Goal: Communication & Community: Answer question/provide support

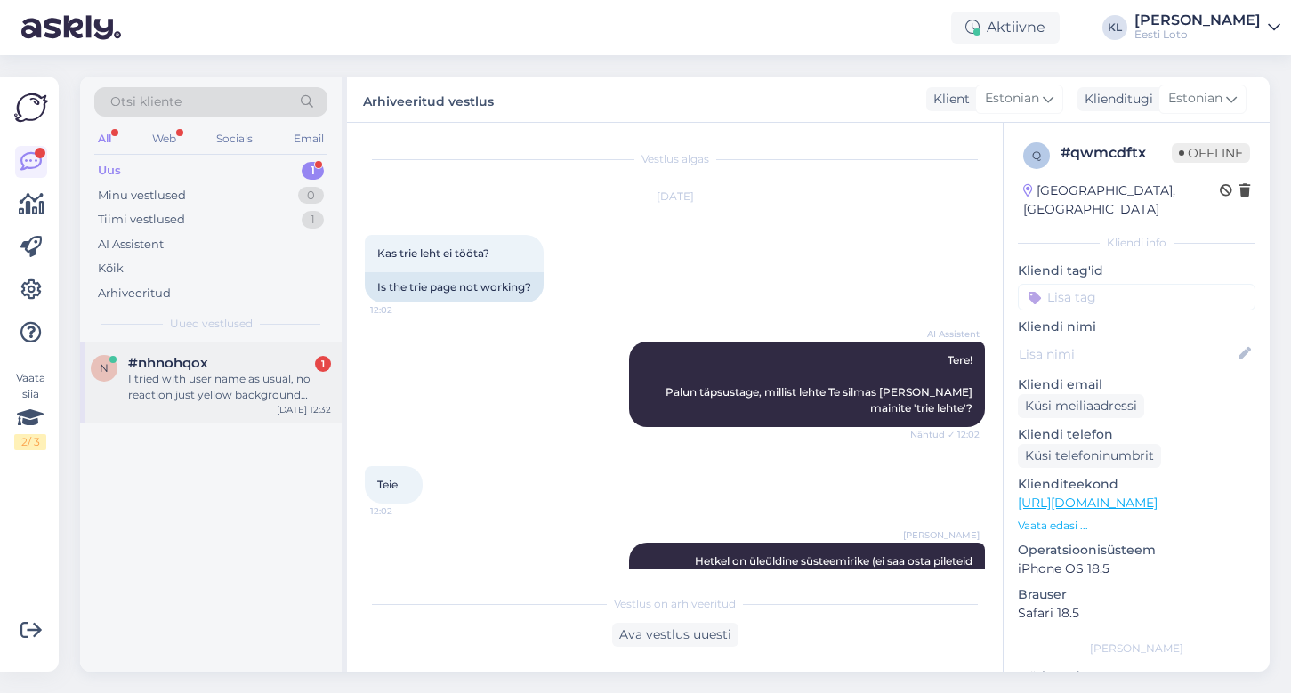
scroll to position [241, 0]
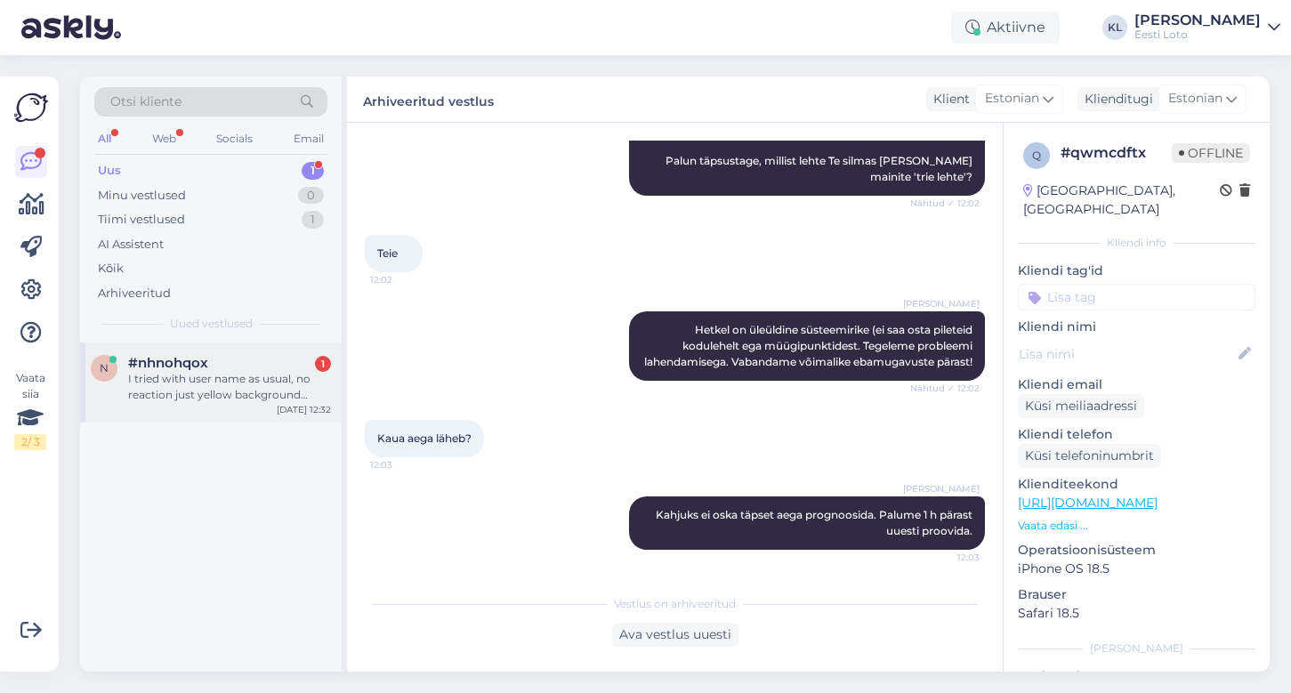
click at [180, 371] on div "I tried with user name as usual, no reaction just yellow background colour, the…" at bounding box center [229, 387] width 203 height 32
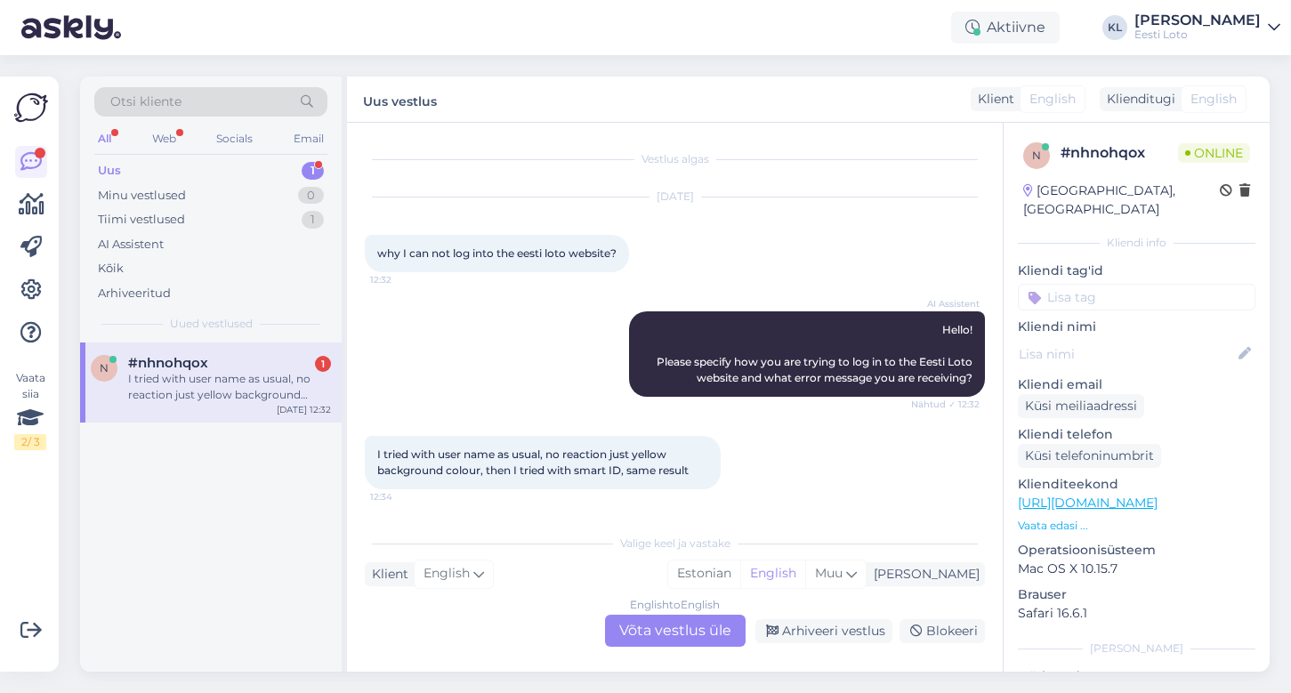
scroll to position [0, 0]
click at [653, 629] on div "English to English Võta vestlus üle" at bounding box center [675, 631] width 141 height 32
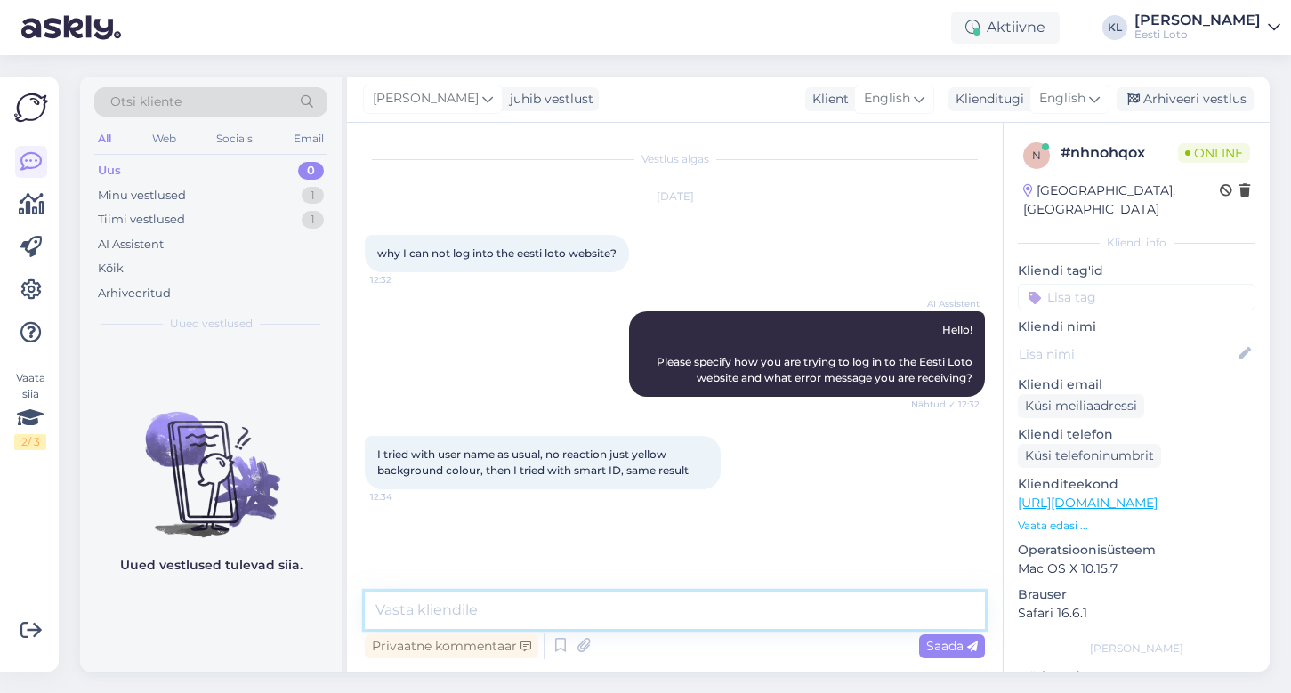
click at [544, 613] on textarea at bounding box center [675, 610] width 620 height 37
paste textarea "Currently, there is a general system failure (it is not possible to purchase ti…"
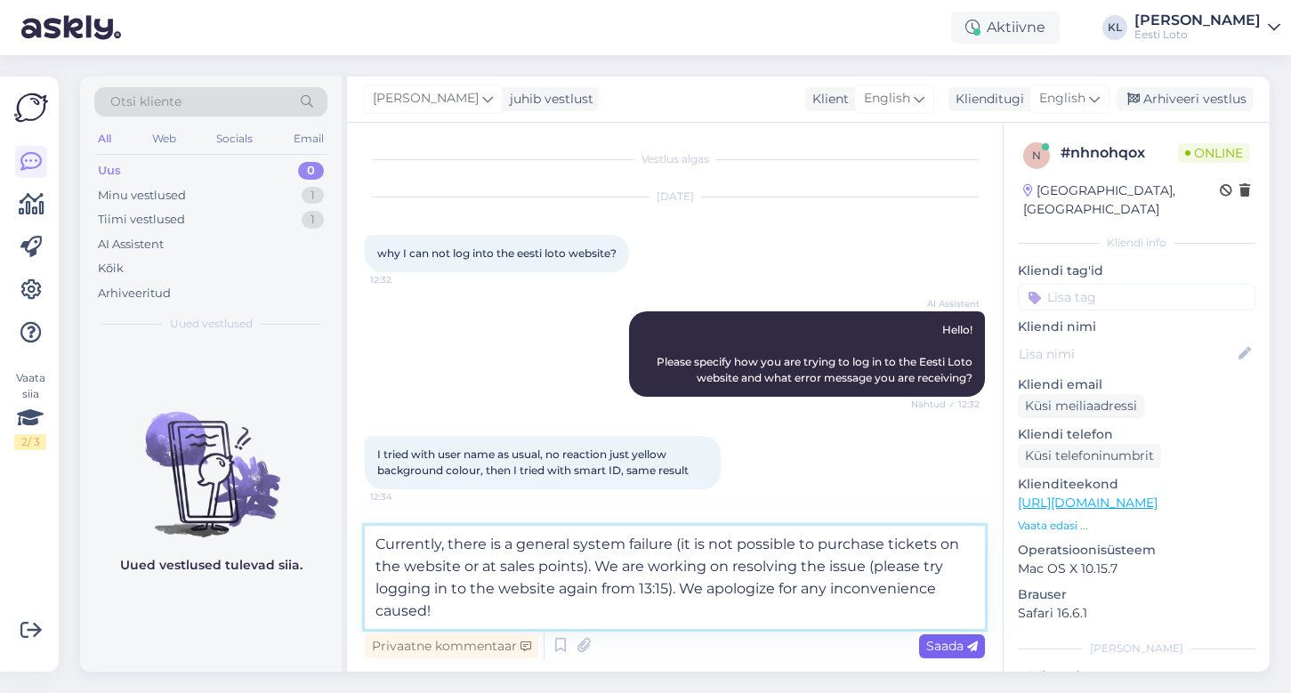
type textarea "Currently, there is a general system failure (it is not possible to purchase ti…"
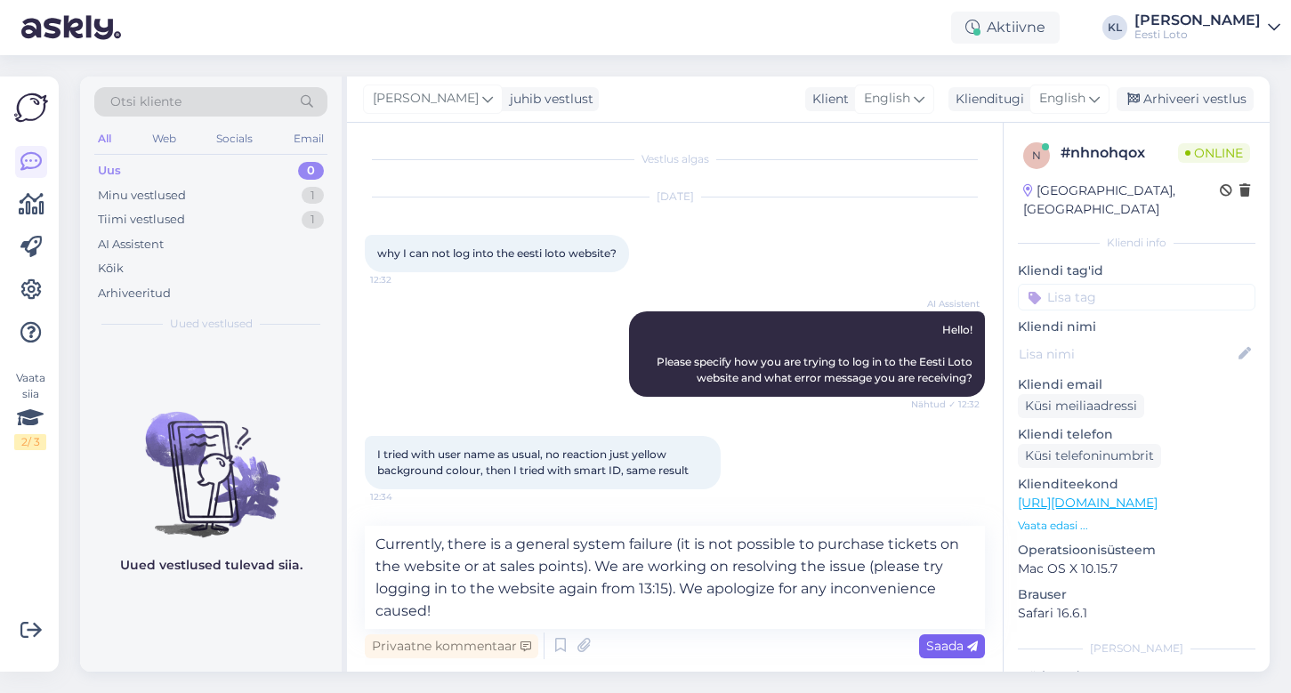
click at [932, 646] on span "Saada" at bounding box center [952, 646] width 52 height 16
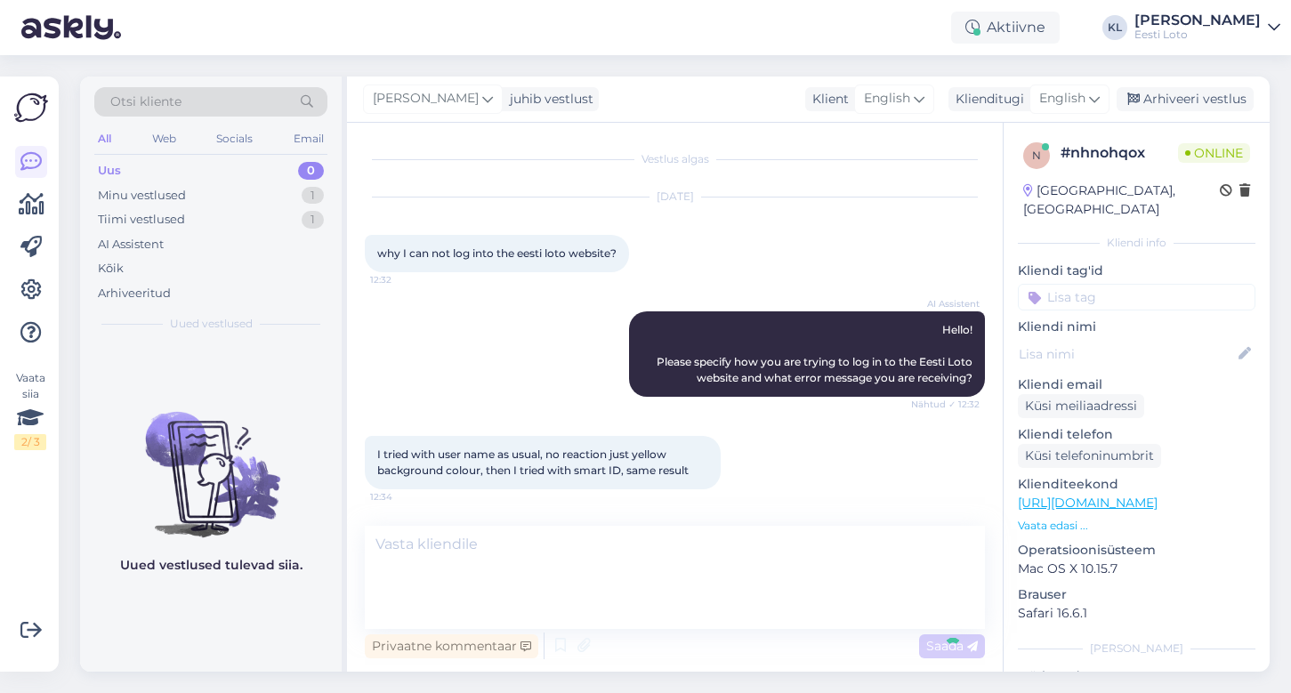
scroll to position [74, 0]
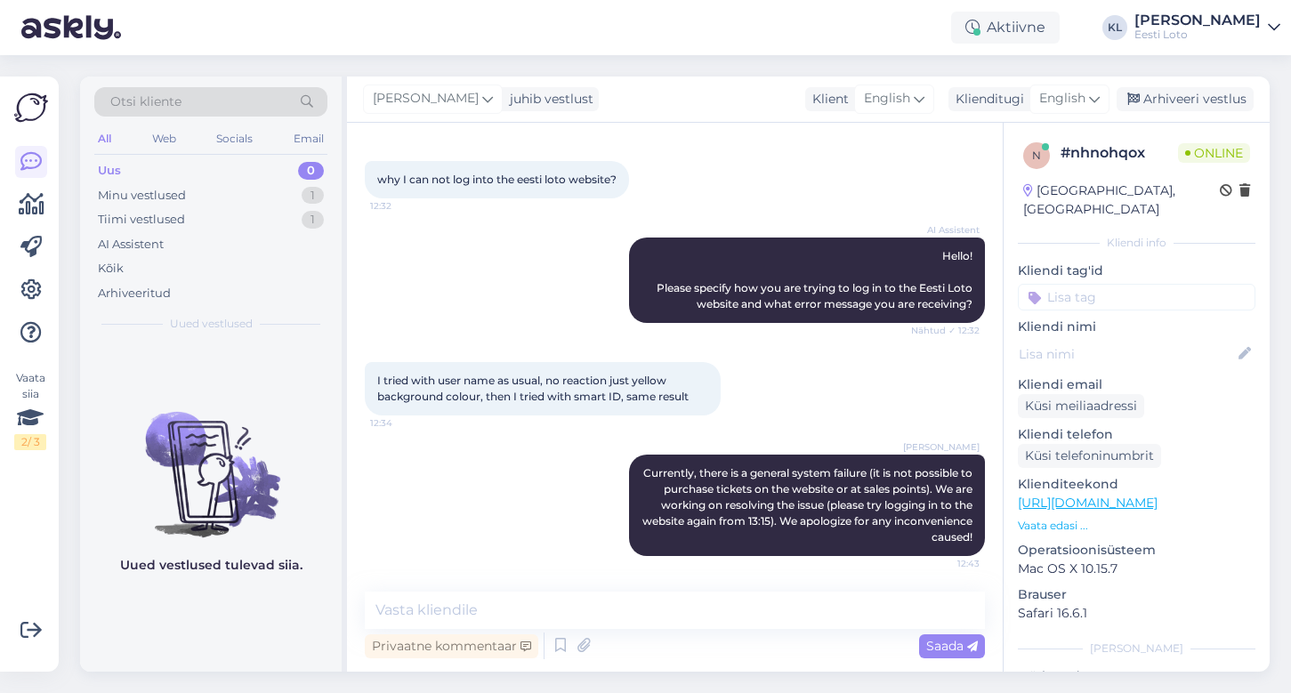
click at [1111, 284] on input at bounding box center [1137, 297] width 238 height 27
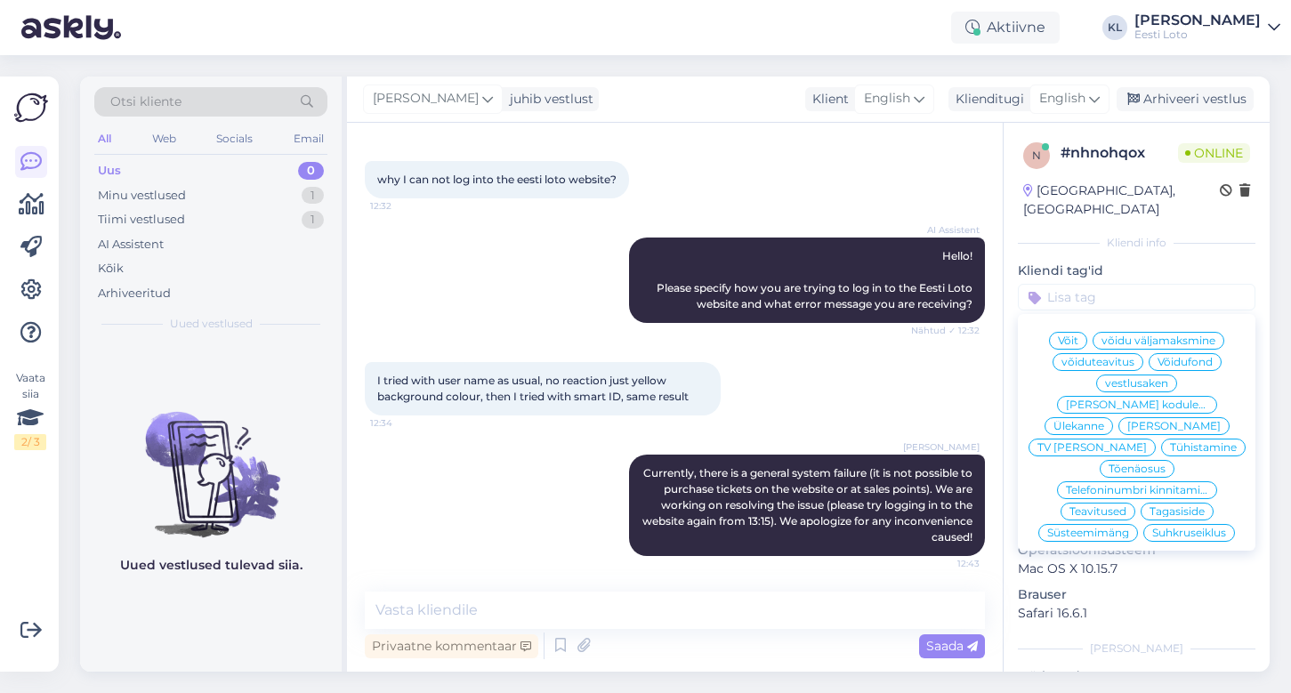
scroll to position [0, 0]
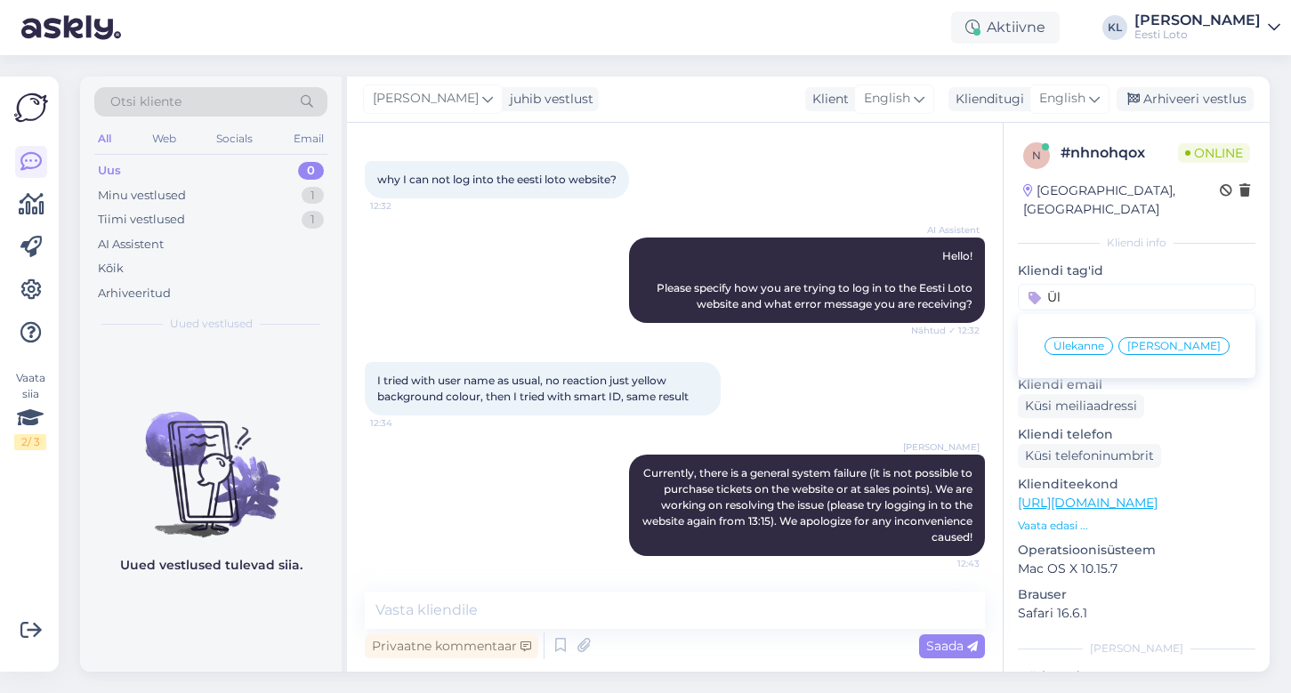
type input "Ül"
click at [1169, 337] on div "Üldine rike" at bounding box center [1173, 346] width 111 height 18
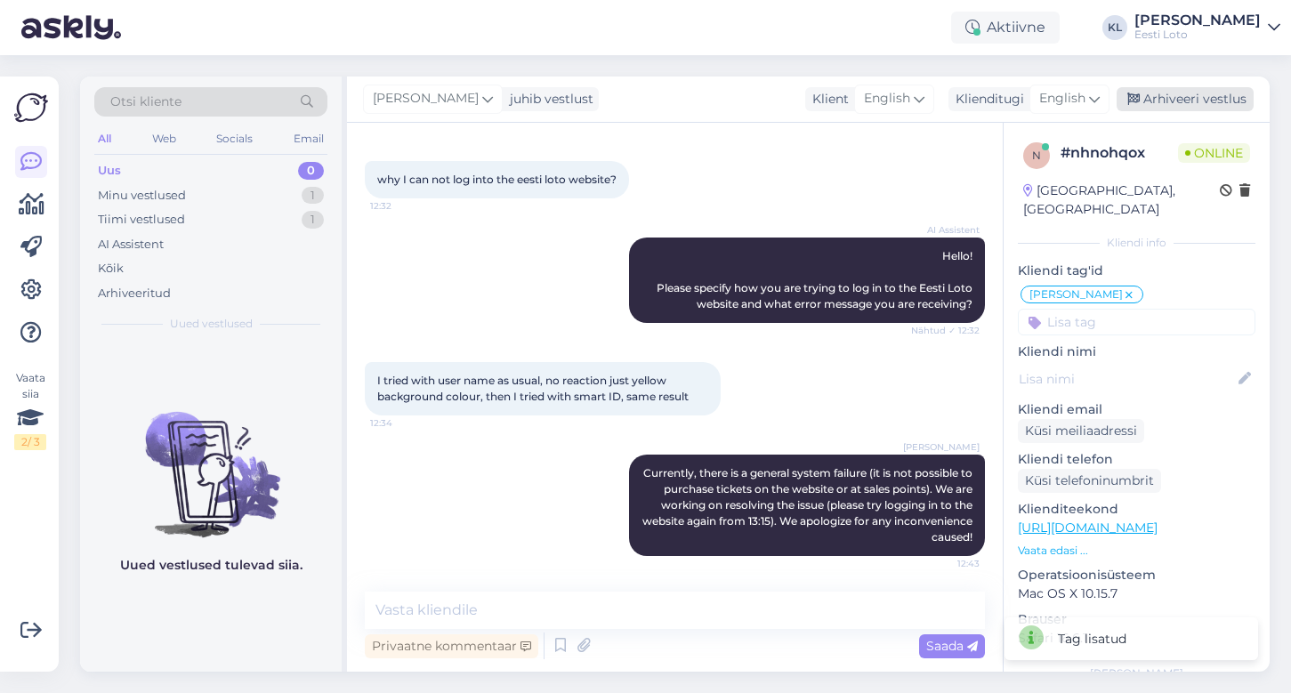
click at [1185, 99] on div "Arhiveeri vestlus" at bounding box center [1185, 99] width 137 height 24
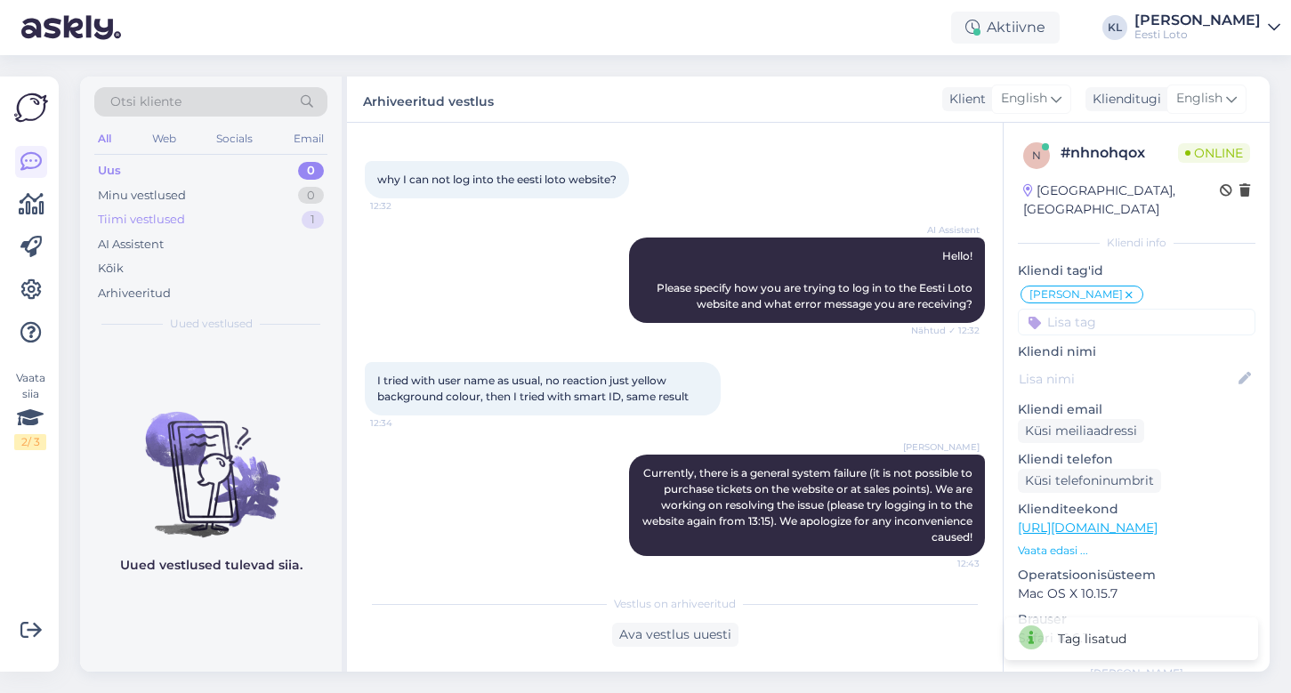
click at [206, 214] on div "Tiimi vestlused 1" at bounding box center [210, 219] width 233 height 25
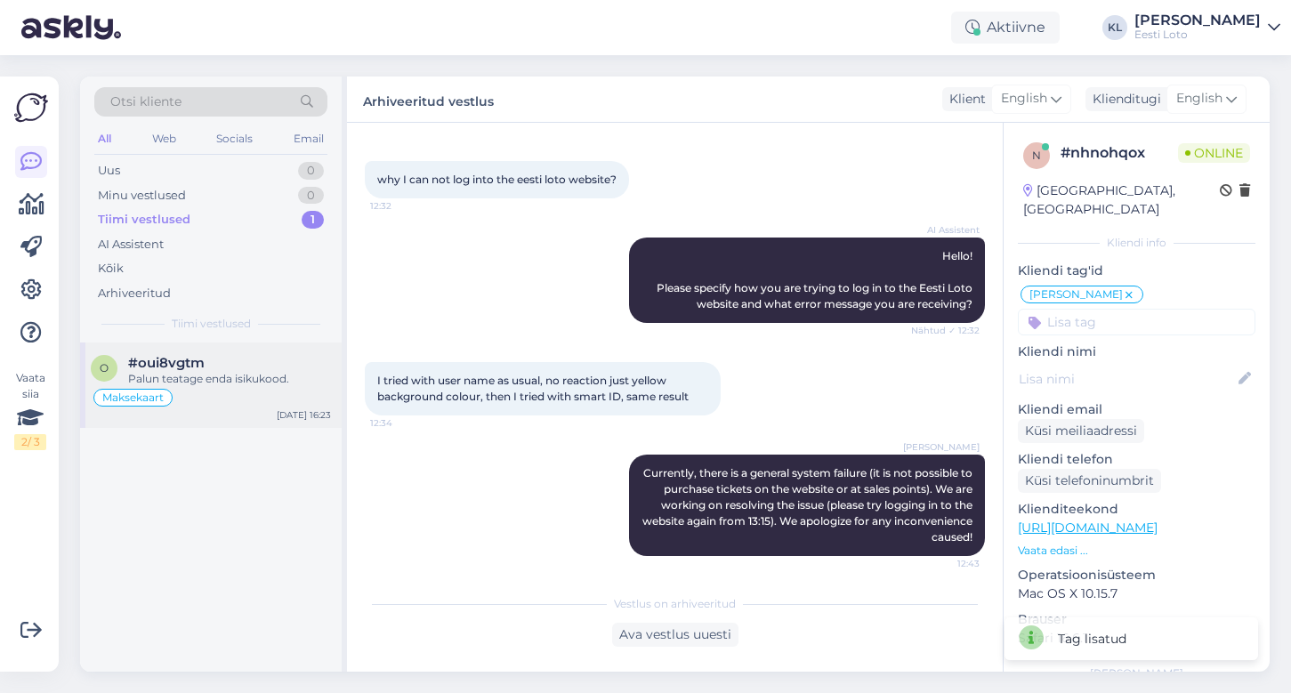
click at [212, 389] on div "Maksekaart" at bounding box center [211, 397] width 240 height 21
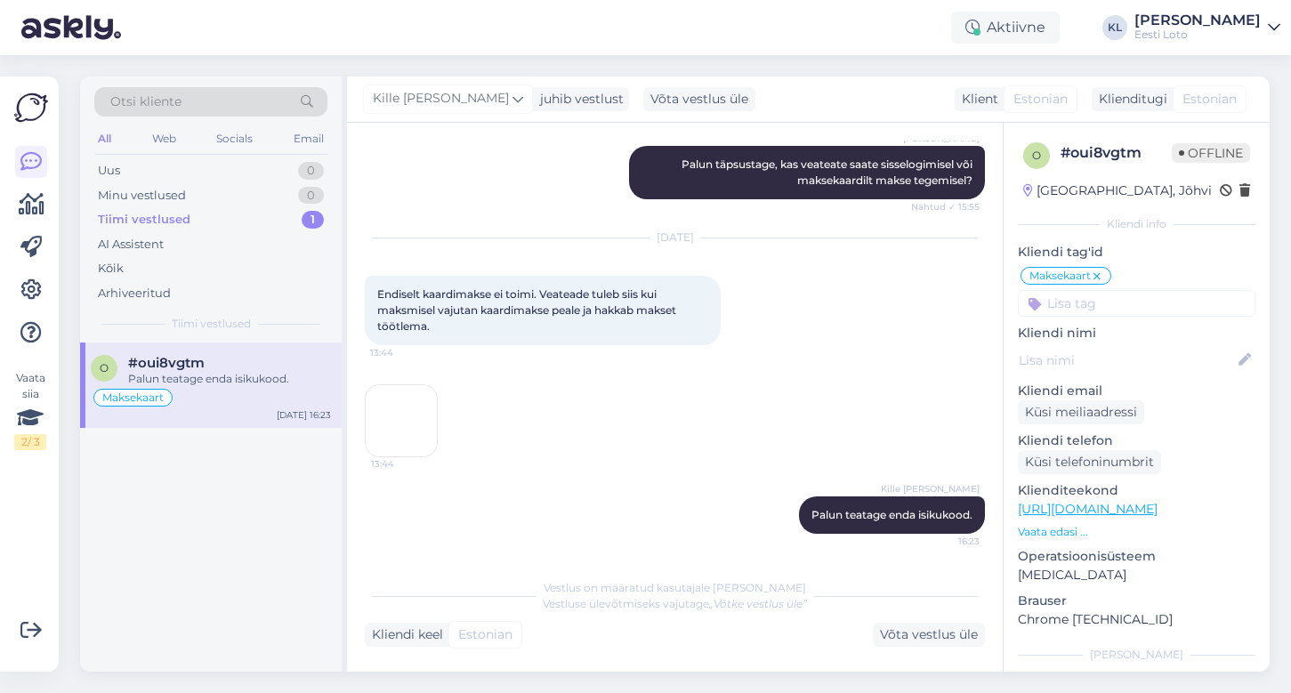
scroll to position [1146, 0]
